Goal: Transaction & Acquisition: Purchase product/service

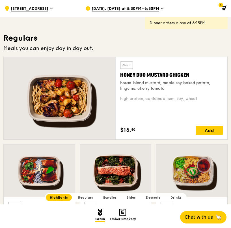
click at [139, 9] on span "[DATE], [DATE] at 5:30PM–6:30PM" at bounding box center [126, 9] width 68 height 6
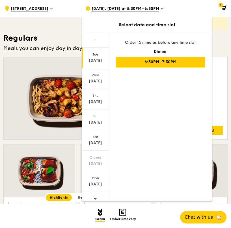
click at [143, 62] on div "6:30PM–7:30PM" at bounding box center [161, 62] width 90 height 11
click at [72, 36] on h3 "Regulars" at bounding box center [115, 38] width 224 height 10
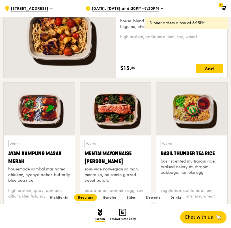
scroll to position [350, 0]
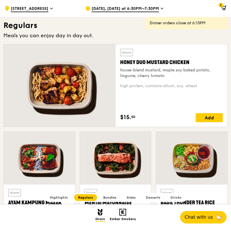
click at [54, 78] on div at bounding box center [60, 85] width 112 height 83
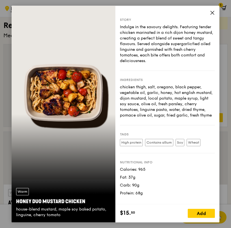
click at [174, 62] on div "Indulge in the savoury delights. Featuring tender chicken marinated in a rich d…" at bounding box center [167, 44] width 95 height 40
click at [203, 21] on div "Story" at bounding box center [167, 20] width 95 height 5
click at [208, 20] on div "Story" at bounding box center [167, 20] width 95 height 5
click at [208, 18] on div "Story" at bounding box center [167, 20] width 95 height 5
click at [210, 11] on icon at bounding box center [212, 12] width 5 height 5
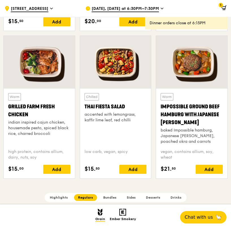
scroll to position [583, 0]
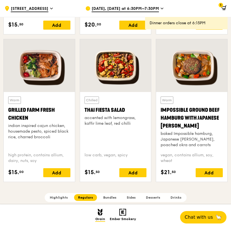
click at [107, 148] on div "Chilled Thai Fiesta Salad accented with lemongrass, kaffir lime leaf, red chill…" at bounding box center [115, 137] width 62 height 81
click at [115, 123] on div "accented with lemongrass, kaffir lime leaf, red chilli" at bounding box center [115, 120] width 62 height 11
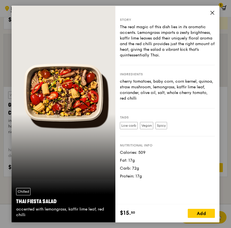
scroll to position [588, 0]
drag, startPoint x: 140, startPoint y: 79, endPoint x: 172, endPoint y: 98, distance: 37.3
click at [172, 98] on div "cherry tomatoes, baby corn, corn kernel, quinoa, straw mushroom, lemongrass, ka…" at bounding box center [167, 90] width 95 height 23
click at [213, 14] on icon at bounding box center [212, 12] width 5 height 5
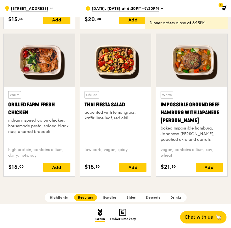
click at [55, 113] on div "Grilled Farm Fresh Chicken" at bounding box center [39, 109] width 62 height 16
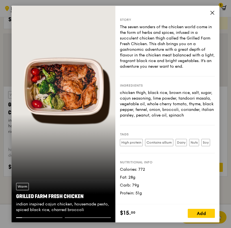
drag, startPoint x: 132, startPoint y: 182, endPoint x: 146, endPoint y: 182, distance: 14.7
click at [146, 182] on div "Calories: 772 Fat: 28g Carb: 79g Protein: 51g" at bounding box center [167, 181] width 95 height 29
click at [212, 12] on icon at bounding box center [212, 12] width 3 height 3
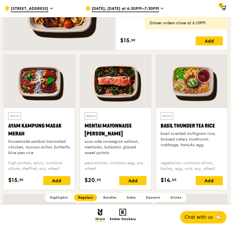
scroll to position [433, 0]
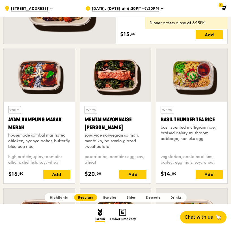
click at [125, 133] on div "sous vide norwegian salmon, mentaiko, balsamic glazed sweet potato" at bounding box center [115, 141] width 62 height 17
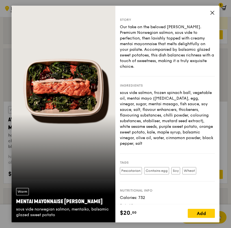
drag, startPoint x: 130, startPoint y: 93, endPoint x: 165, endPoint y: 144, distance: 61.7
click at [165, 144] on div "Ingredients sous vide salmon, frozen spinach ball, vegetable oil, mentai mayo (…" at bounding box center [167, 115] width 95 height 77
click at [185, 138] on div "sous vide salmon, frozen spinach ball, vegetable oil, mentai mayo ([MEDICAL_DAT…" at bounding box center [167, 118] width 95 height 57
click at [213, 12] on icon at bounding box center [212, 12] width 5 height 5
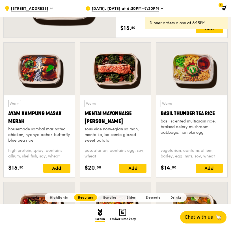
scroll to position [440, 0]
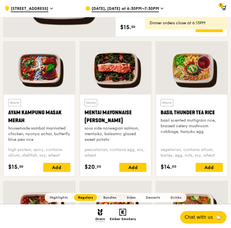
click at [26, 69] on div at bounding box center [39, 68] width 71 height 53
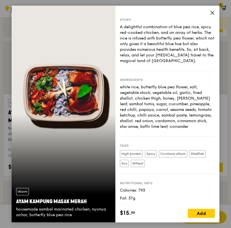
click at [211, 12] on icon at bounding box center [212, 12] width 5 height 5
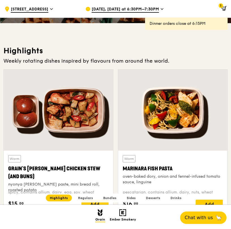
scroll to position [0, 0]
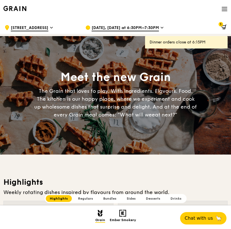
click at [86, 196] on h2 "Regulars" at bounding box center [85, 199] width 23 height 7
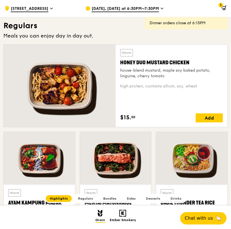
click at [109, 201] on h2 "Bundles" at bounding box center [109, 199] width 21 height 7
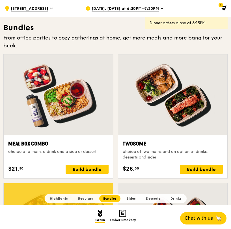
click at [130, 198] on span "Sides" at bounding box center [131, 199] width 9 height 4
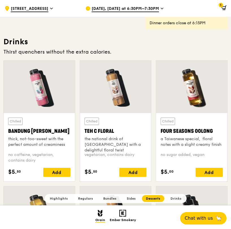
scroll to position [1819, 0]
